Goal: Contribute content

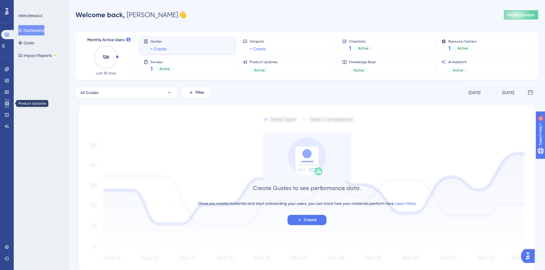
click at [6, 104] on icon at bounding box center [7, 104] width 4 height 4
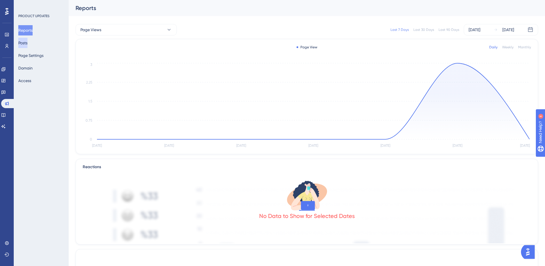
click at [25, 38] on button "Posts" at bounding box center [22, 43] width 9 height 10
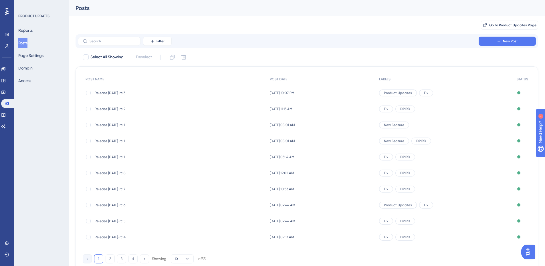
click at [122, 93] on span "Release [DATE]-rc.3" at bounding box center [140, 93] width 91 height 5
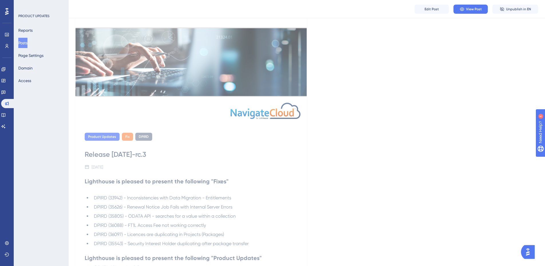
scroll to position [114, 0]
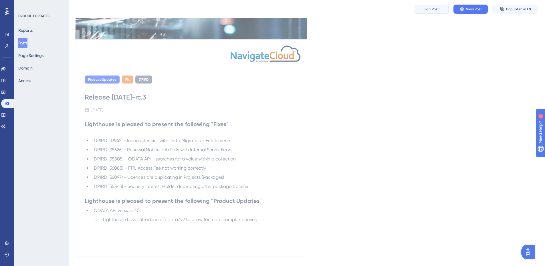
click at [433, 13] on button "Edit Post" at bounding box center [431, 9] width 34 height 9
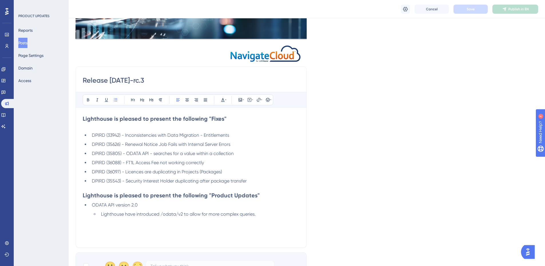
click at [209, 164] on li "DPIRD (36088) - FT1L Access Fee not working correctly" at bounding box center [194, 162] width 210 height 7
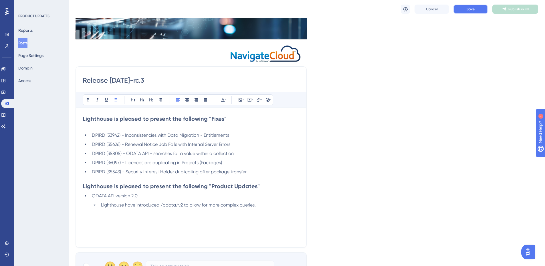
click at [473, 10] on span "Save" at bounding box center [470, 9] width 8 height 5
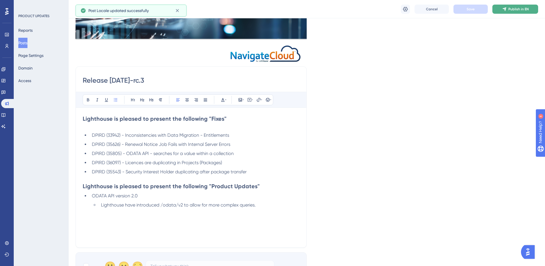
click at [522, 9] on span "Publish in EN" at bounding box center [518, 9] width 20 height 5
